Goal: Browse casually

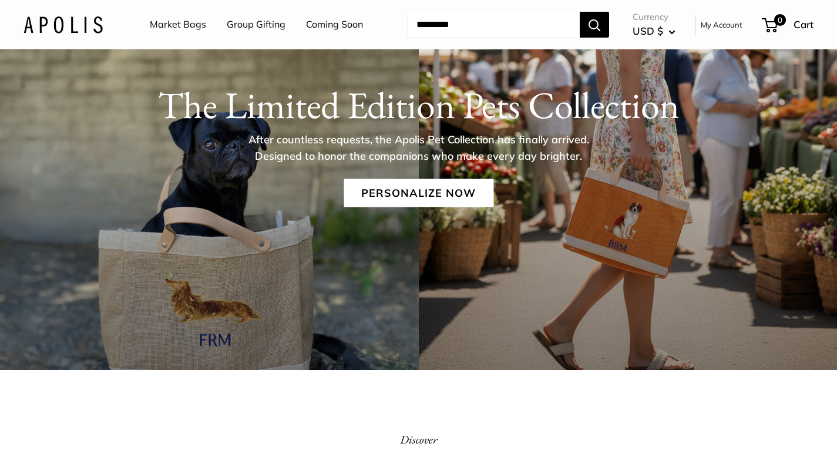
scroll to position [143, 0]
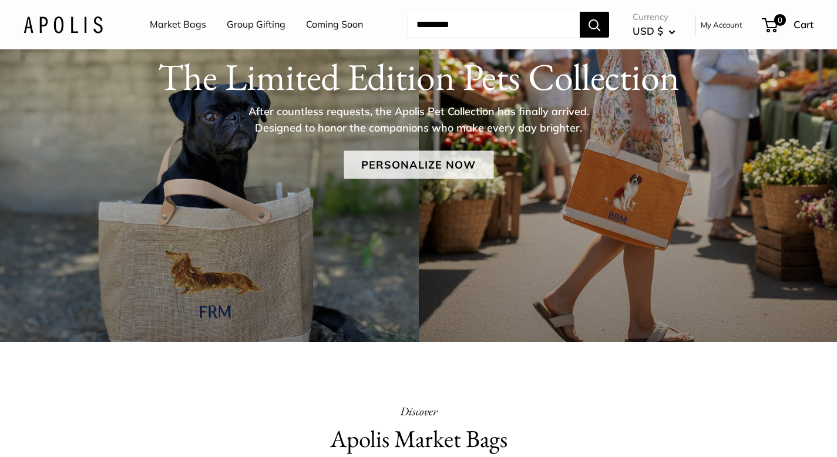
click at [438, 170] on link "Personalize Now" at bounding box center [419, 164] width 150 height 28
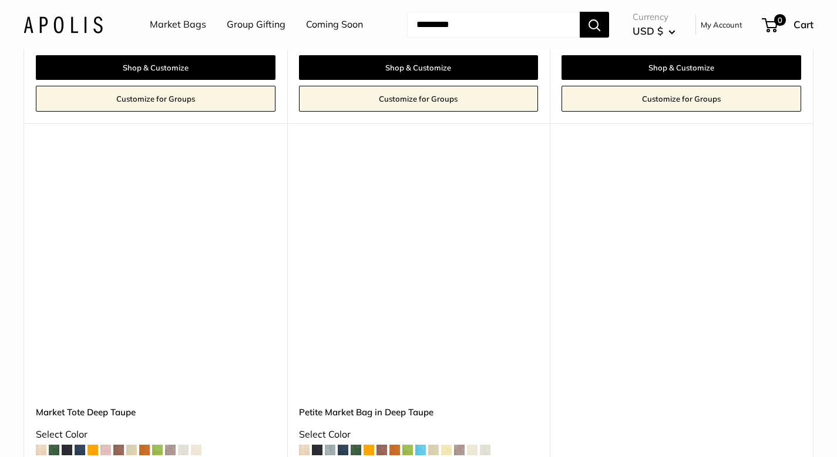
scroll to position [5343, 0]
